Goal: Find specific page/section: Find specific page/section

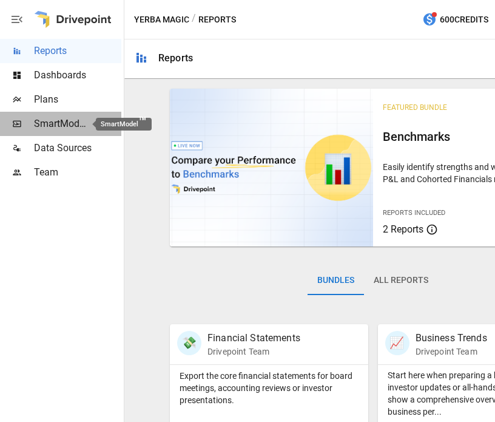
click at [58, 124] on span "SmartModel ™" at bounding box center [60, 123] width 53 height 15
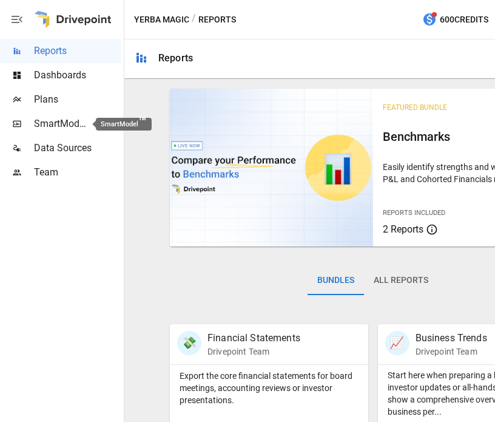
click at [76, 124] on span "SmartModel ™" at bounding box center [60, 123] width 53 height 15
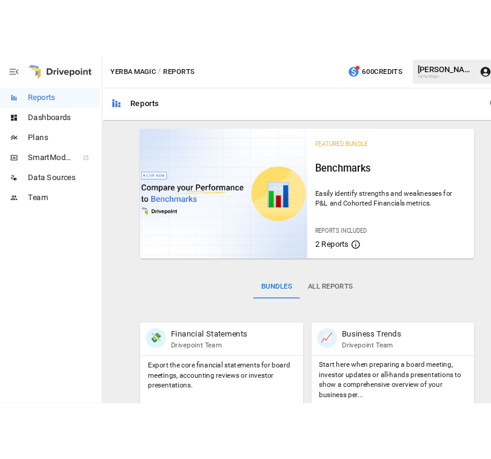
scroll to position [0, 25]
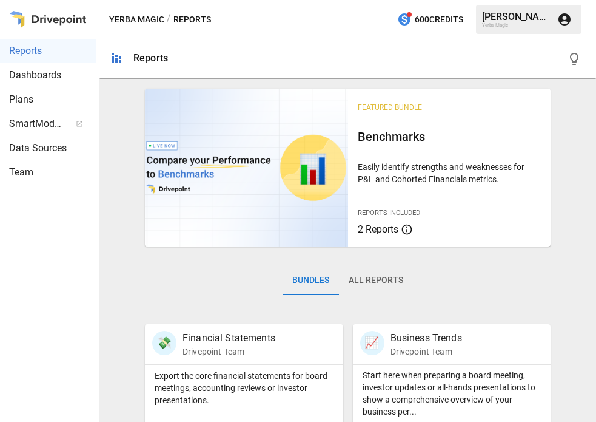
click at [494, 21] on div "[PERSON_NAME]" at bounding box center [516, 17] width 68 height 12
click at [494, 19] on icon "button" at bounding box center [564, 19] width 15 height 15
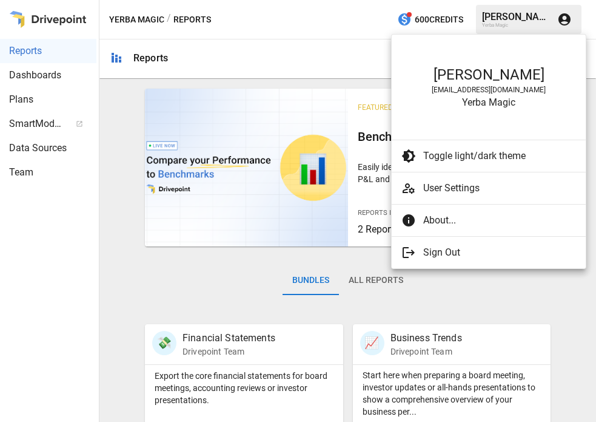
click at [355, 39] on div at bounding box center [298, 211] width 596 height 422
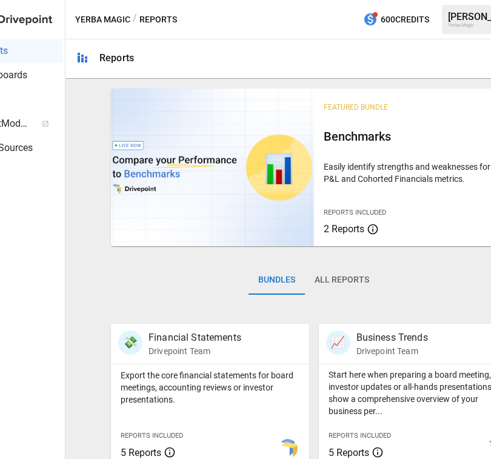
scroll to position [0, 130]
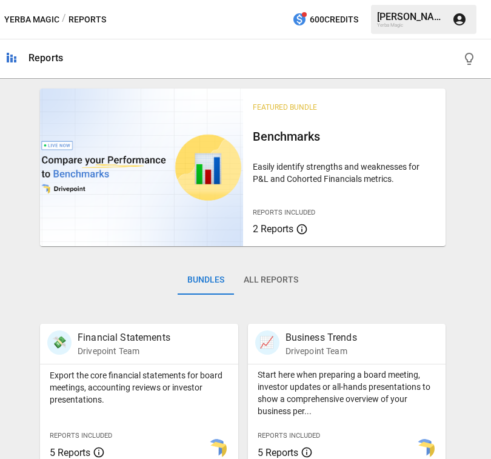
click at [461, 24] on icon "button" at bounding box center [460, 19] width 12 height 12
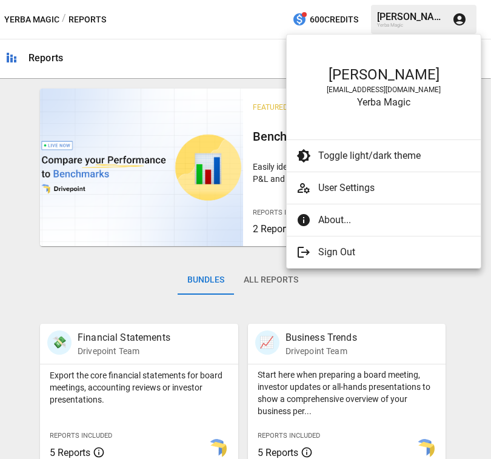
click at [254, 21] on div at bounding box center [245, 229] width 491 height 459
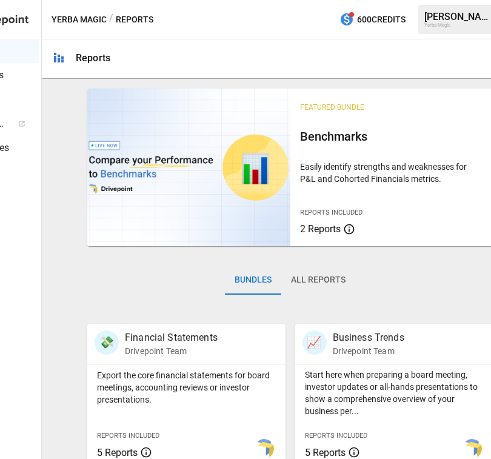
scroll to position [0, 0]
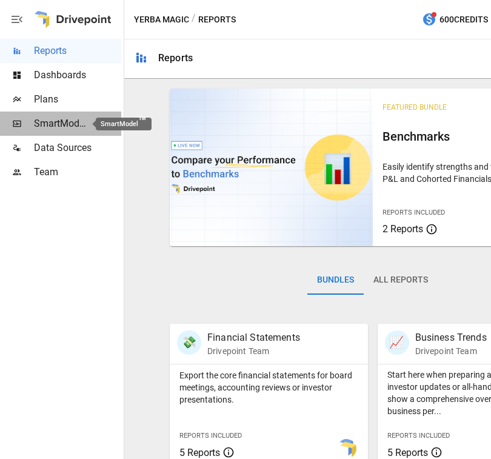
click at [73, 123] on span "SmartModel ™" at bounding box center [60, 123] width 53 height 15
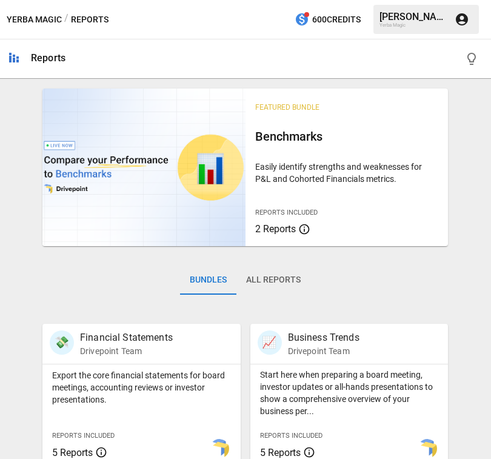
scroll to position [0, 130]
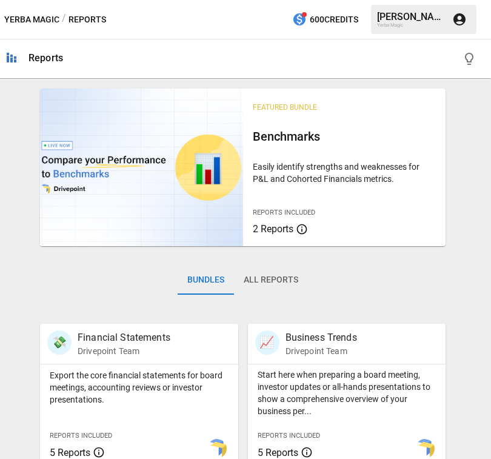
click at [424, 18] on div "[PERSON_NAME]" at bounding box center [411, 17] width 68 height 12
click at [455, 21] on icon "button" at bounding box center [460, 19] width 12 height 12
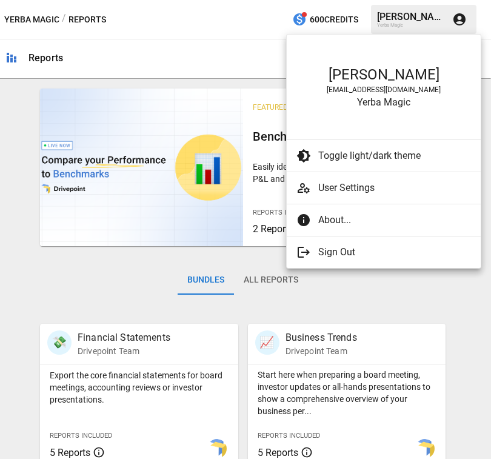
click at [253, 33] on div at bounding box center [245, 229] width 491 height 459
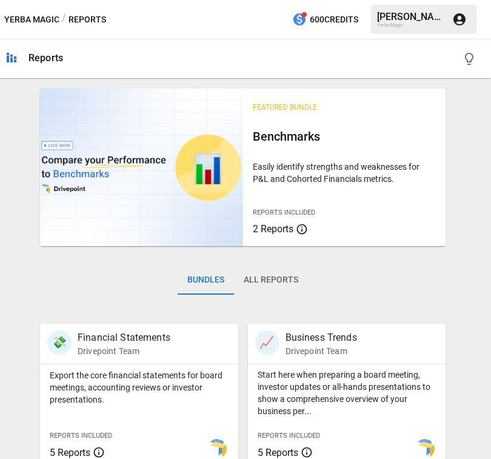
click at [437, 21] on div "[PERSON_NAME]" at bounding box center [411, 17] width 68 height 12
click at [465, 21] on icon "button" at bounding box center [460, 19] width 12 height 12
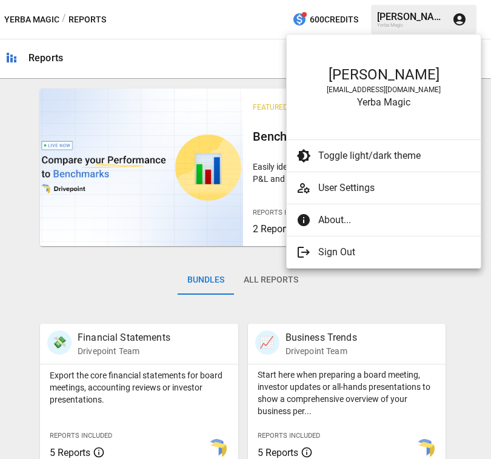
click at [230, 27] on div at bounding box center [245, 229] width 491 height 459
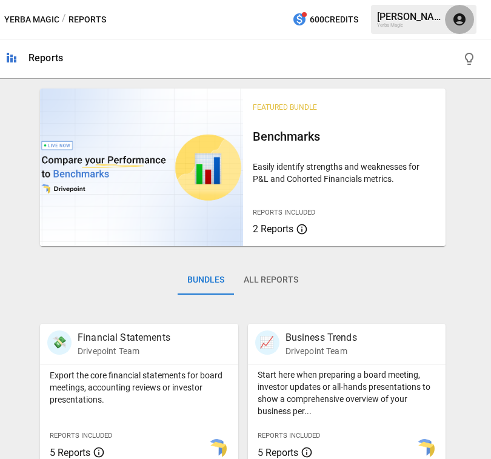
click at [451, 24] on button "button" at bounding box center [459, 19] width 29 height 29
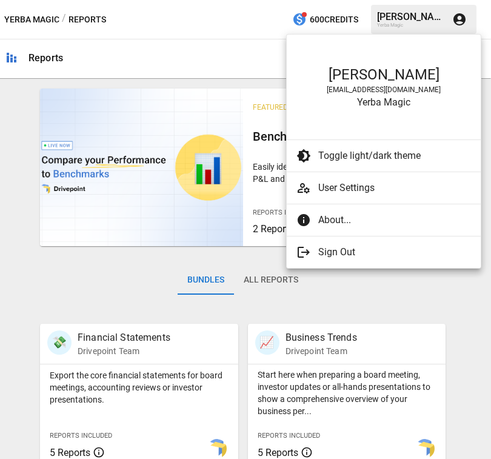
click at [250, 26] on div at bounding box center [245, 229] width 491 height 459
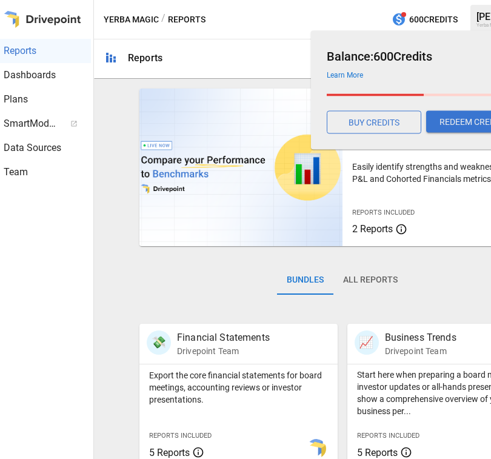
scroll to position [0, 0]
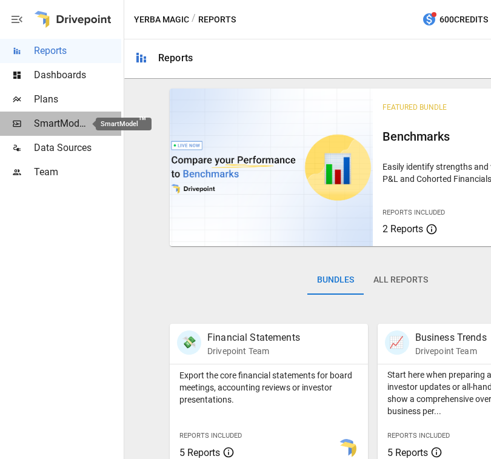
click at [76, 121] on span "SmartModel ™" at bounding box center [60, 123] width 53 height 15
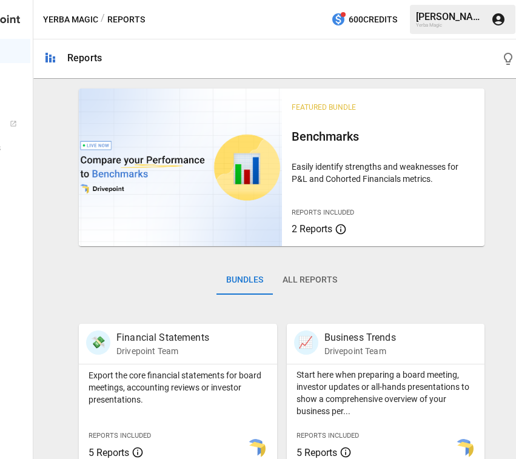
scroll to position [0, 105]
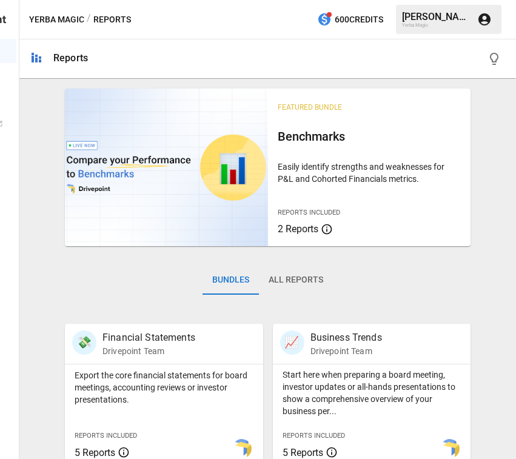
click at [477, 19] on icon "button" at bounding box center [484, 19] width 15 height 15
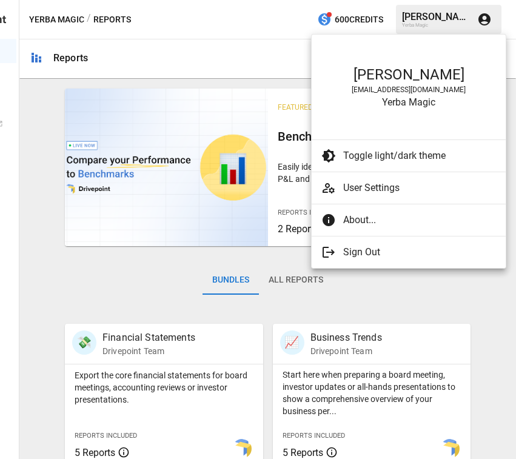
click at [240, 41] on div at bounding box center [258, 229] width 516 height 459
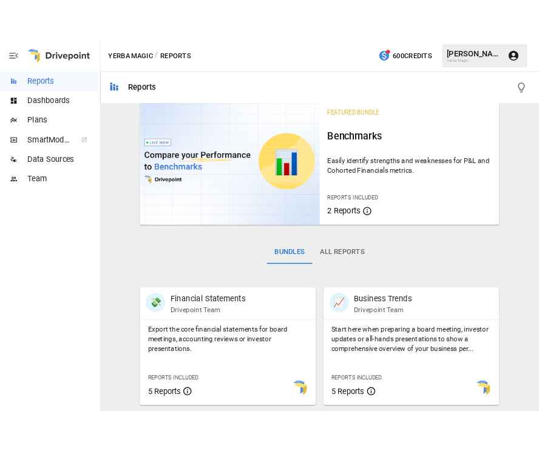
scroll to position [0, 0]
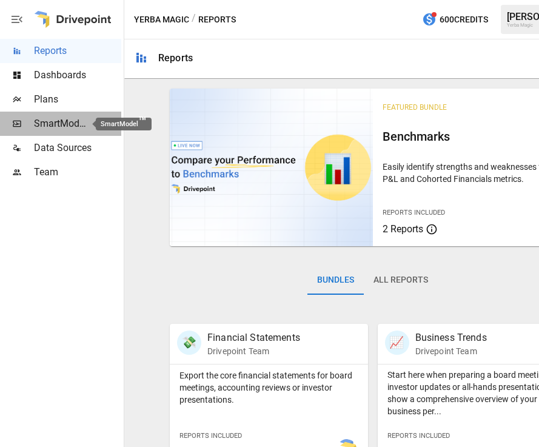
click at [77, 124] on span "SmartModel ™" at bounding box center [60, 123] width 53 height 15
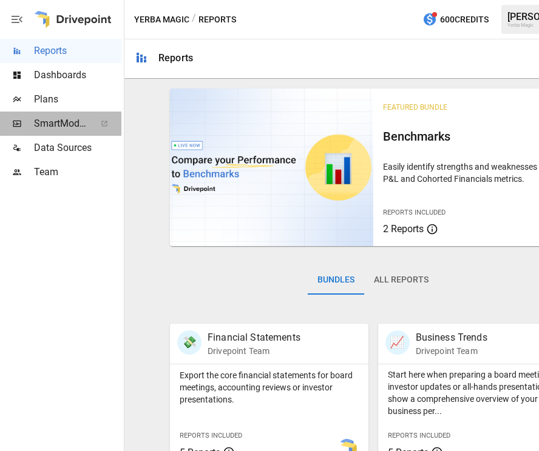
click at [67, 133] on div "SmartModel ™" at bounding box center [60, 124] width 121 height 24
